Goal: Task Accomplishment & Management: Use online tool/utility

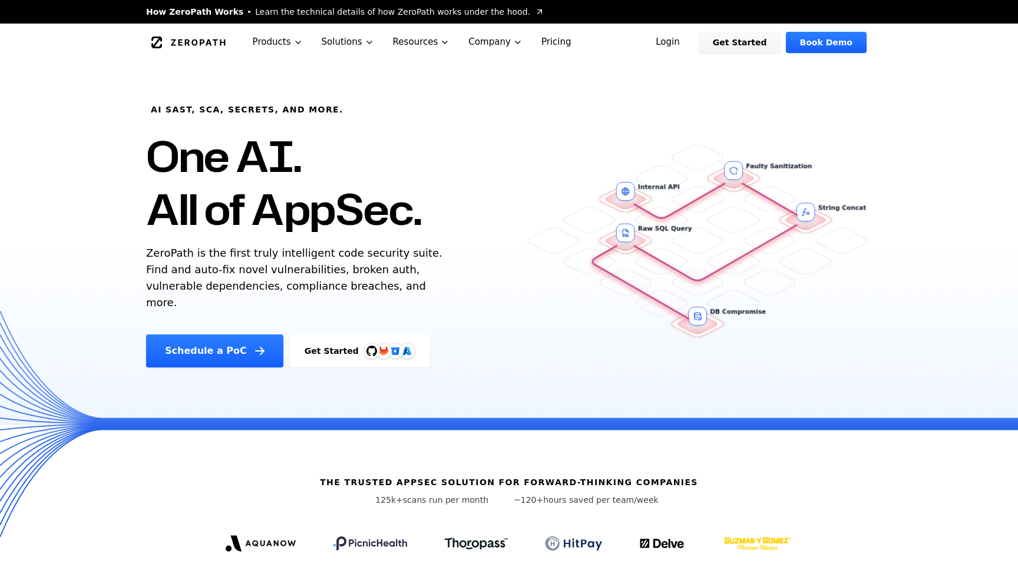
click at [694, 47] on link "Login" at bounding box center [668, 42] width 52 height 21
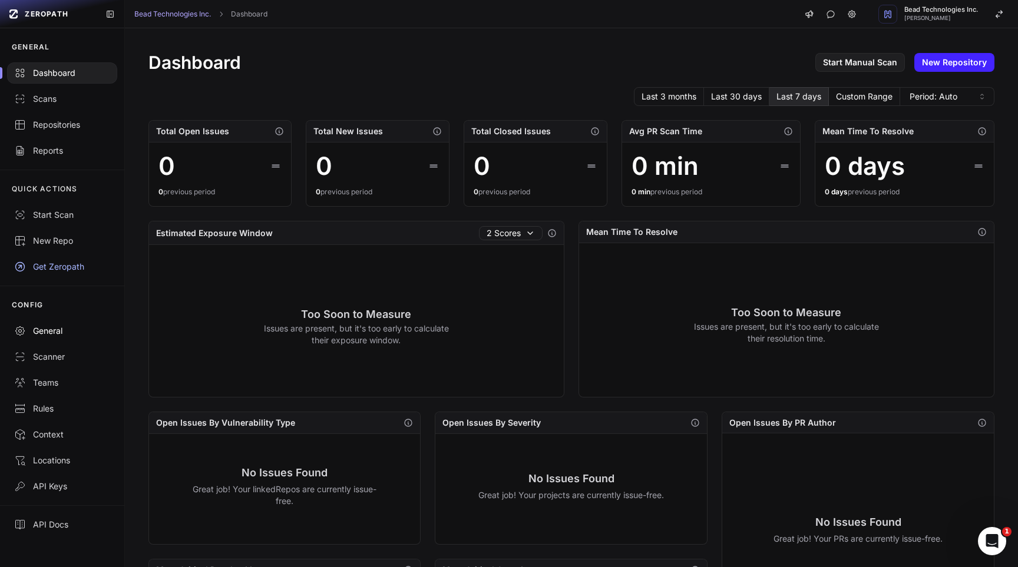
click at [55, 332] on div "General" at bounding box center [62, 331] width 96 height 12
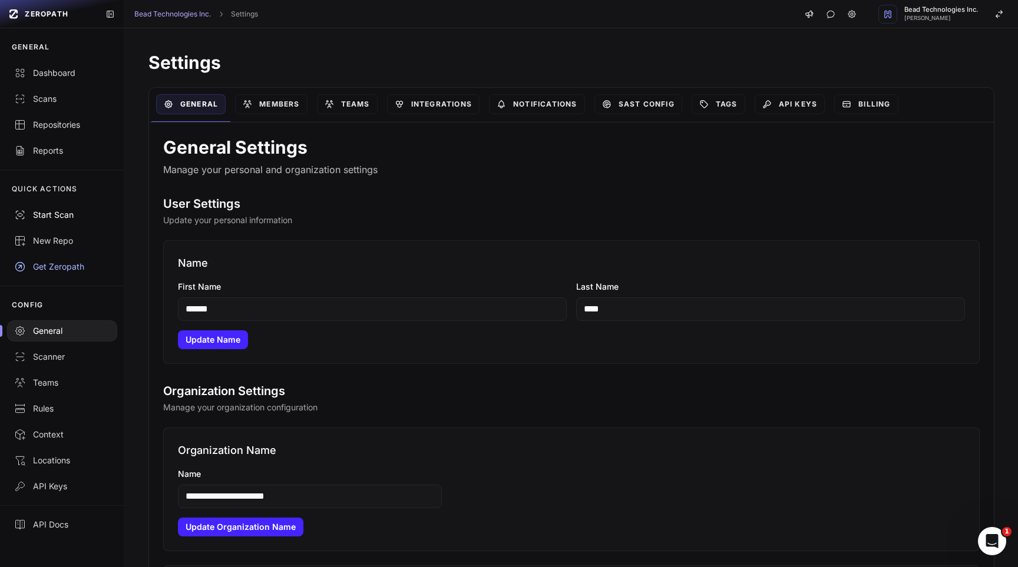
click at [61, 221] on div "Start Scan" at bounding box center [62, 215] width 96 height 12
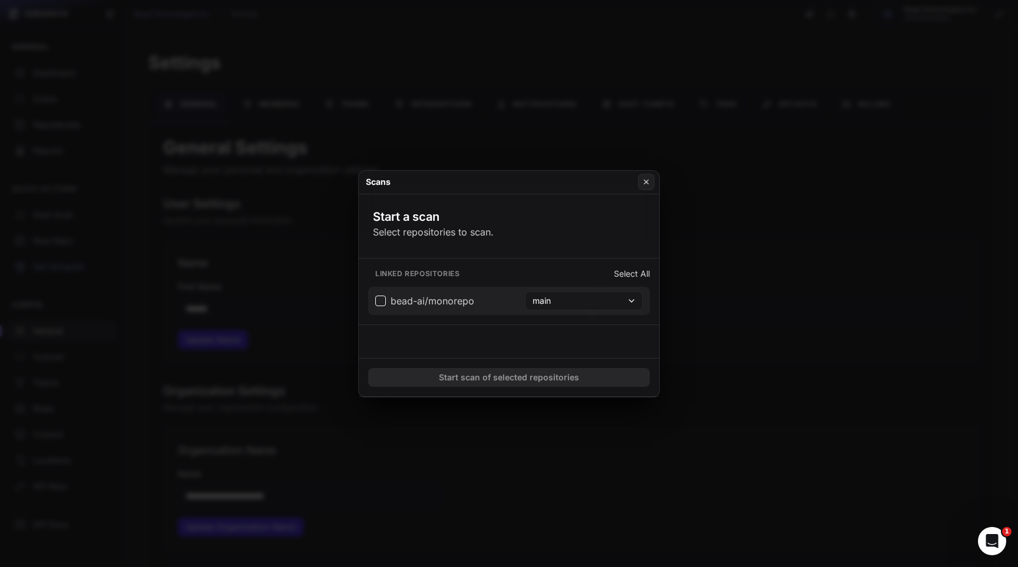
click at [452, 302] on span "bead-ai/monorepo" at bounding box center [433, 301] width 84 height 14
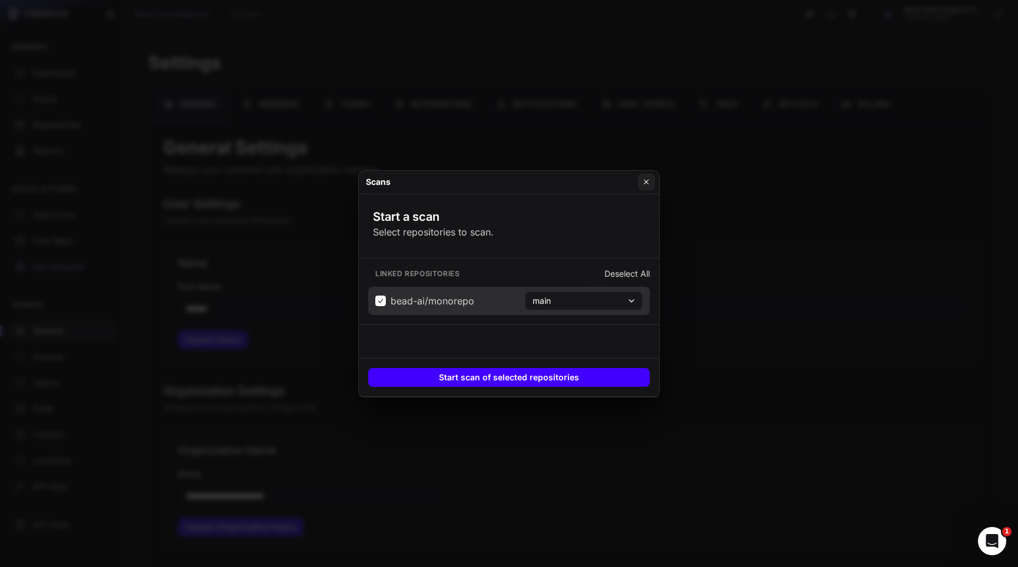
click at [537, 378] on button "Start scan of selected repositories" at bounding box center [509, 377] width 282 height 19
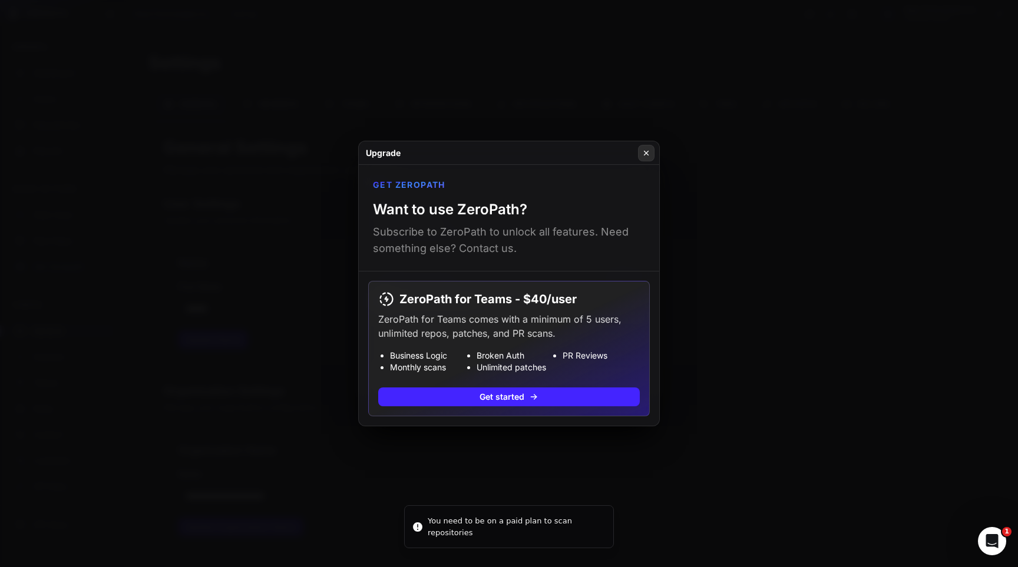
click at [644, 157] on icon at bounding box center [646, 152] width 8 height 9
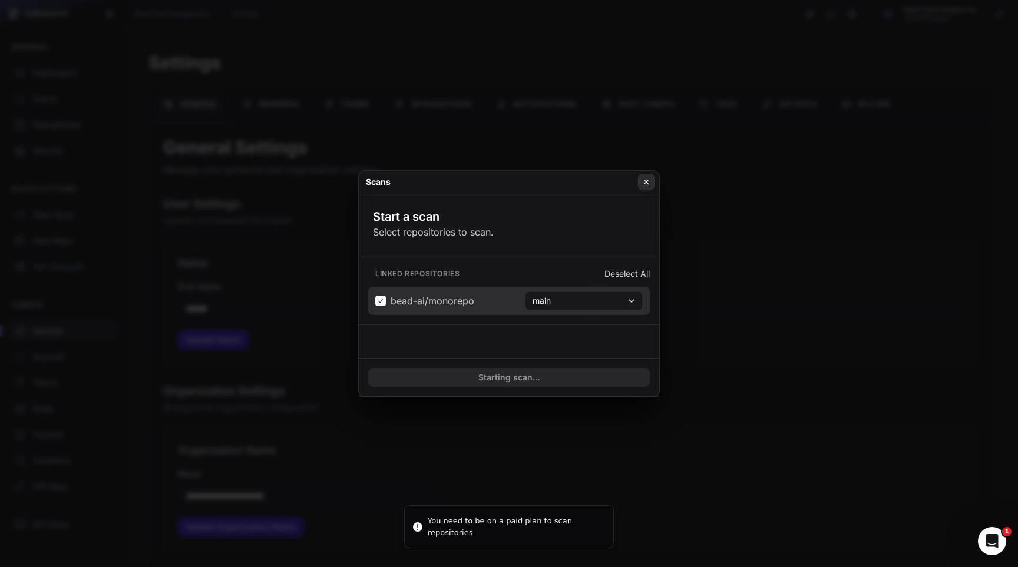
click at [649, 186] on icon at bounding box center [646, 181] width 8 height 9
